Goal: Find specific page/section: Find specific page/section

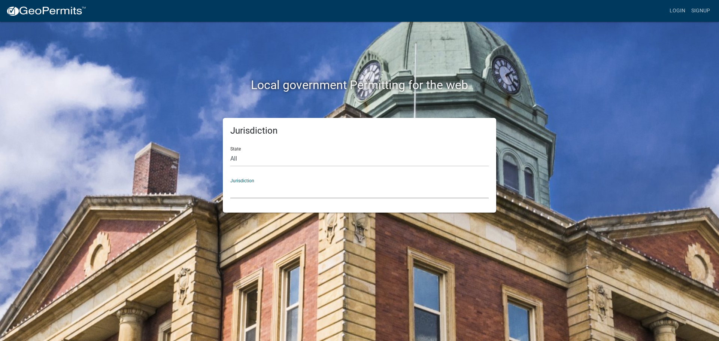
select select "Indiana"
click at [255, 190] on select "City of Charlestown, Indiana City of Jeffersonville, Indiana City of Logansport…" at bounding box center [359, 190] width 258 height 15
click at [270, 185] on select "City of Charlestown, Indiana City of Jeffersonville, Indiana City of Logansport…" at bounding box center [359, 190] width 258 height 15
click at [283, 192] on select "City of Charlestown, Indiana City of Jeffersonville, Indiana City of Logansport…" at bounding box center [359, 190] width 258 height 15
